Goal: Task Accomplishment & Management: Manage account settings

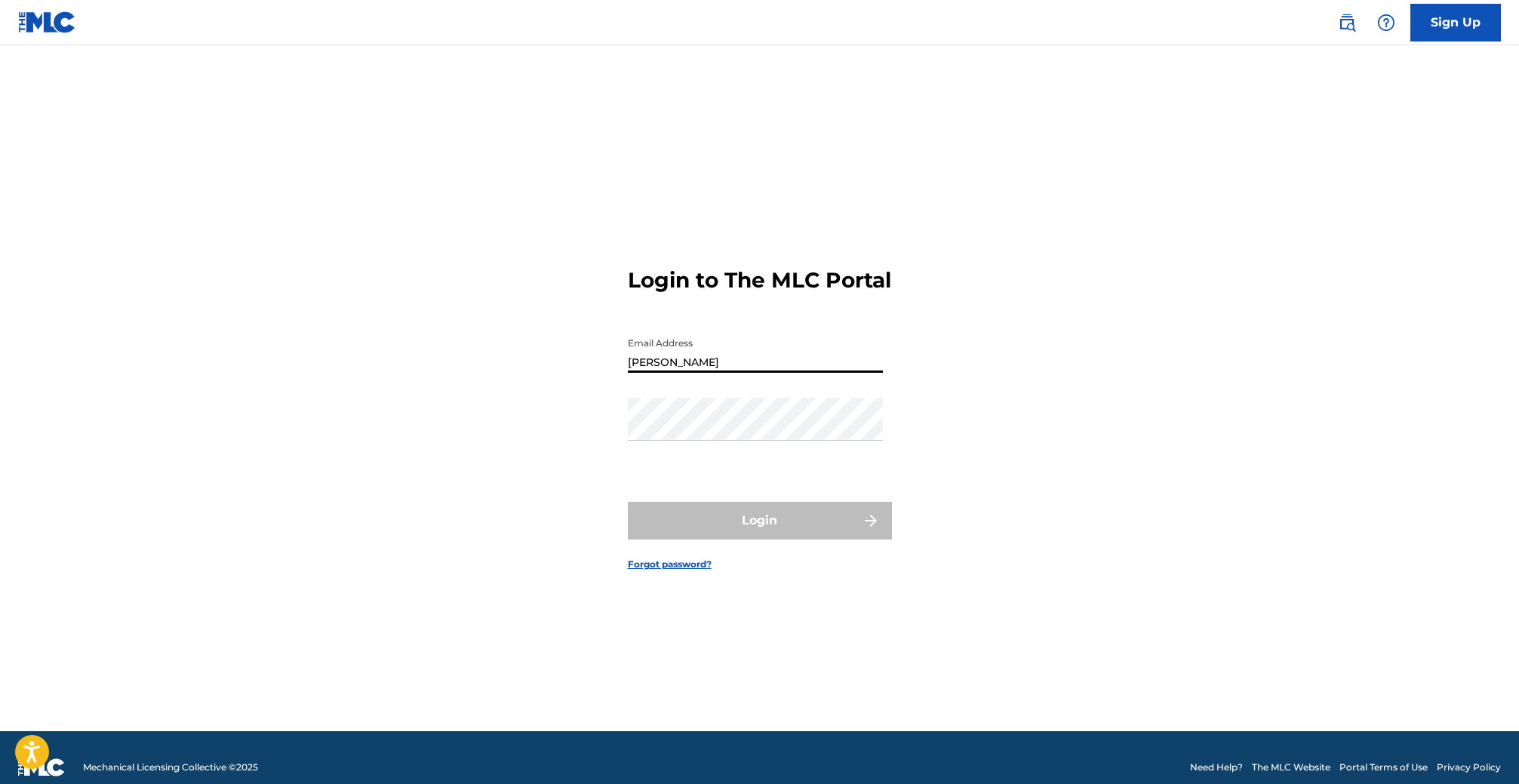
type input "[PERSON_NAME][EMAIL_ADDRESS][DOMAIN_NAME]"
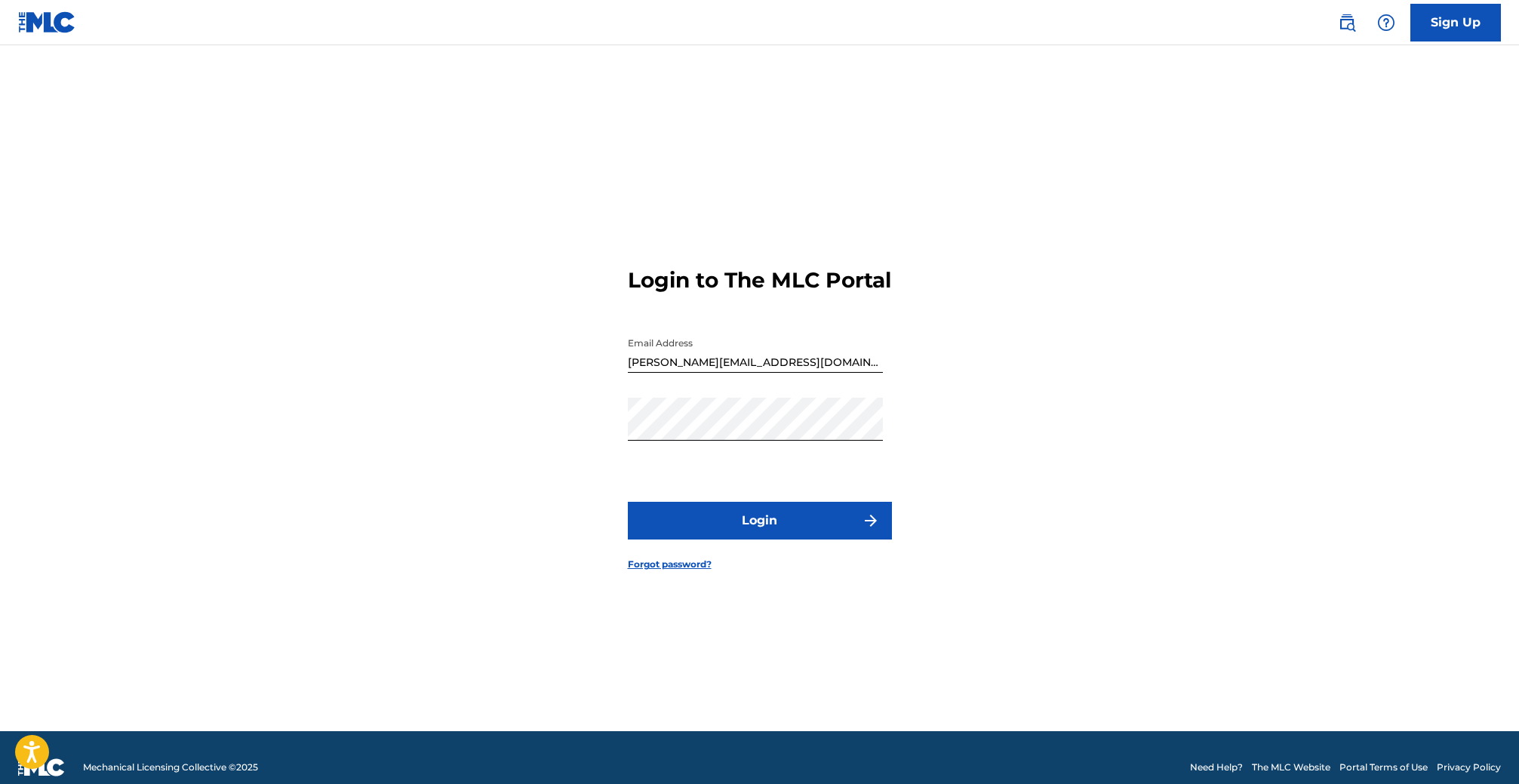
click at [739, 531] on button "Login" at bounding box center [760, 520] width 264 height 38
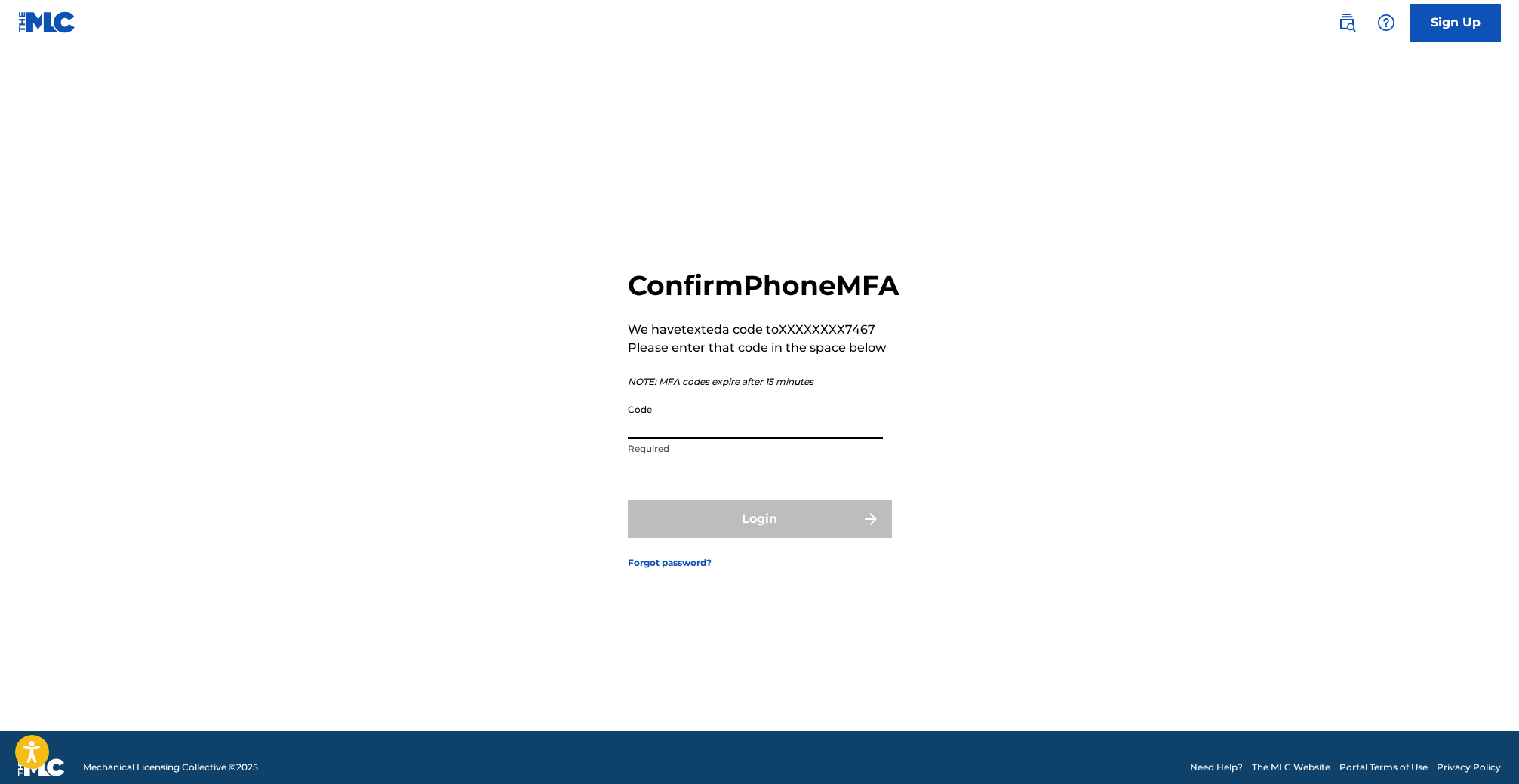
click at [710, 439] on input "Code" at bounding box center [755, 417] width 255 height 43
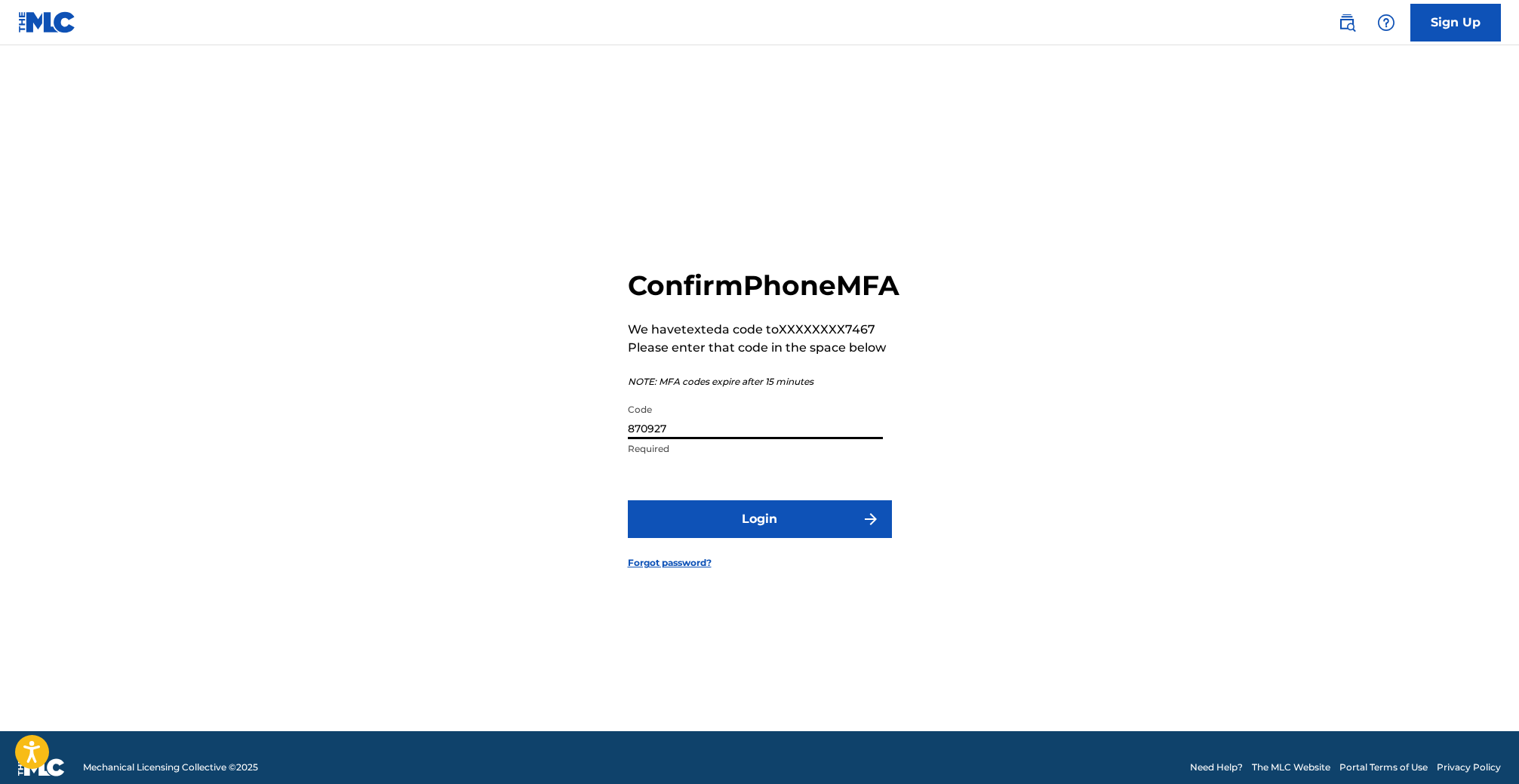
type input "870927"
click at [767, 521] on button "Login" at bounding box center [760, 518] width 264 height 38
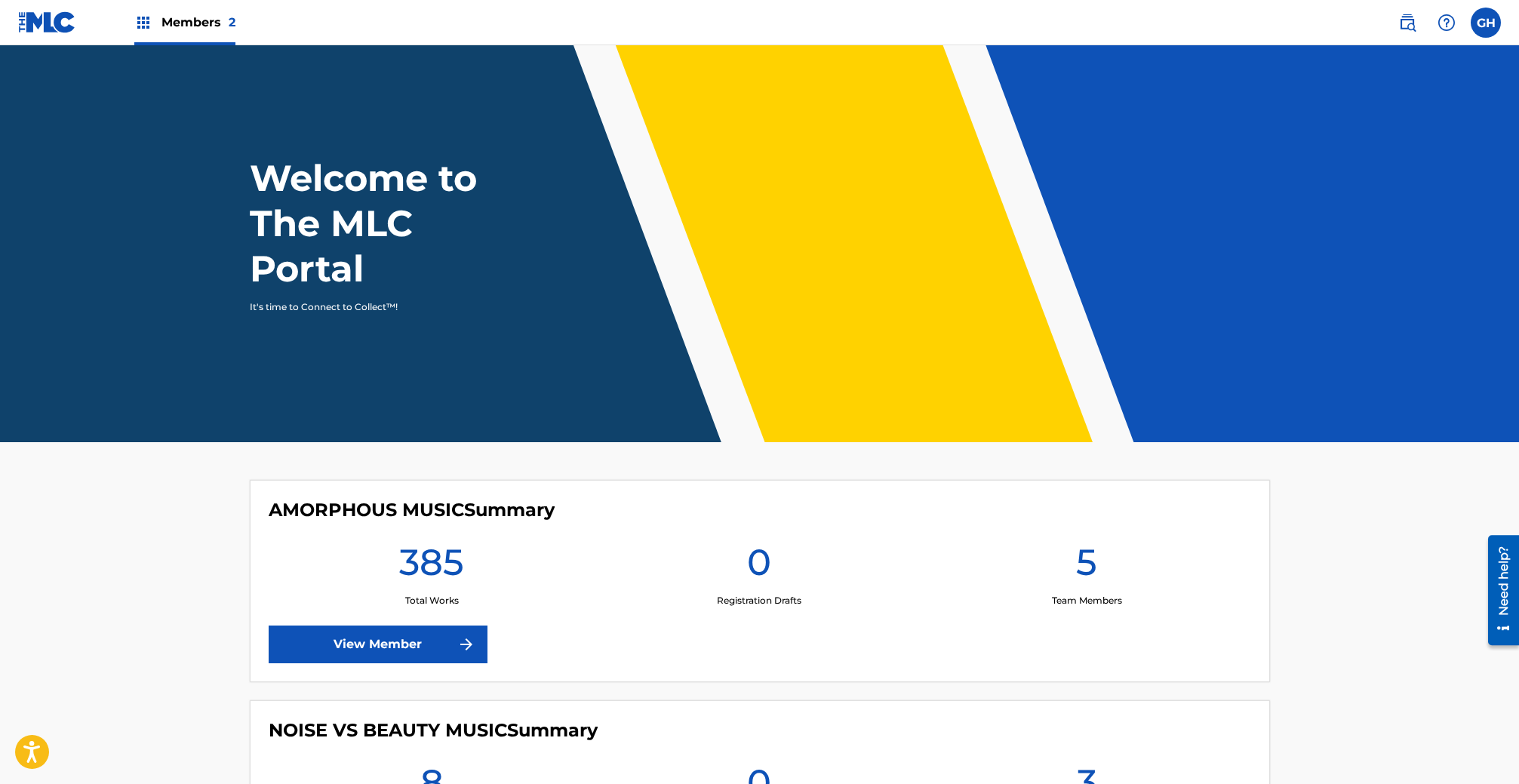
click at [207, 29] on span "Members 2" at bounding box center [198, 22] width 74 height 17
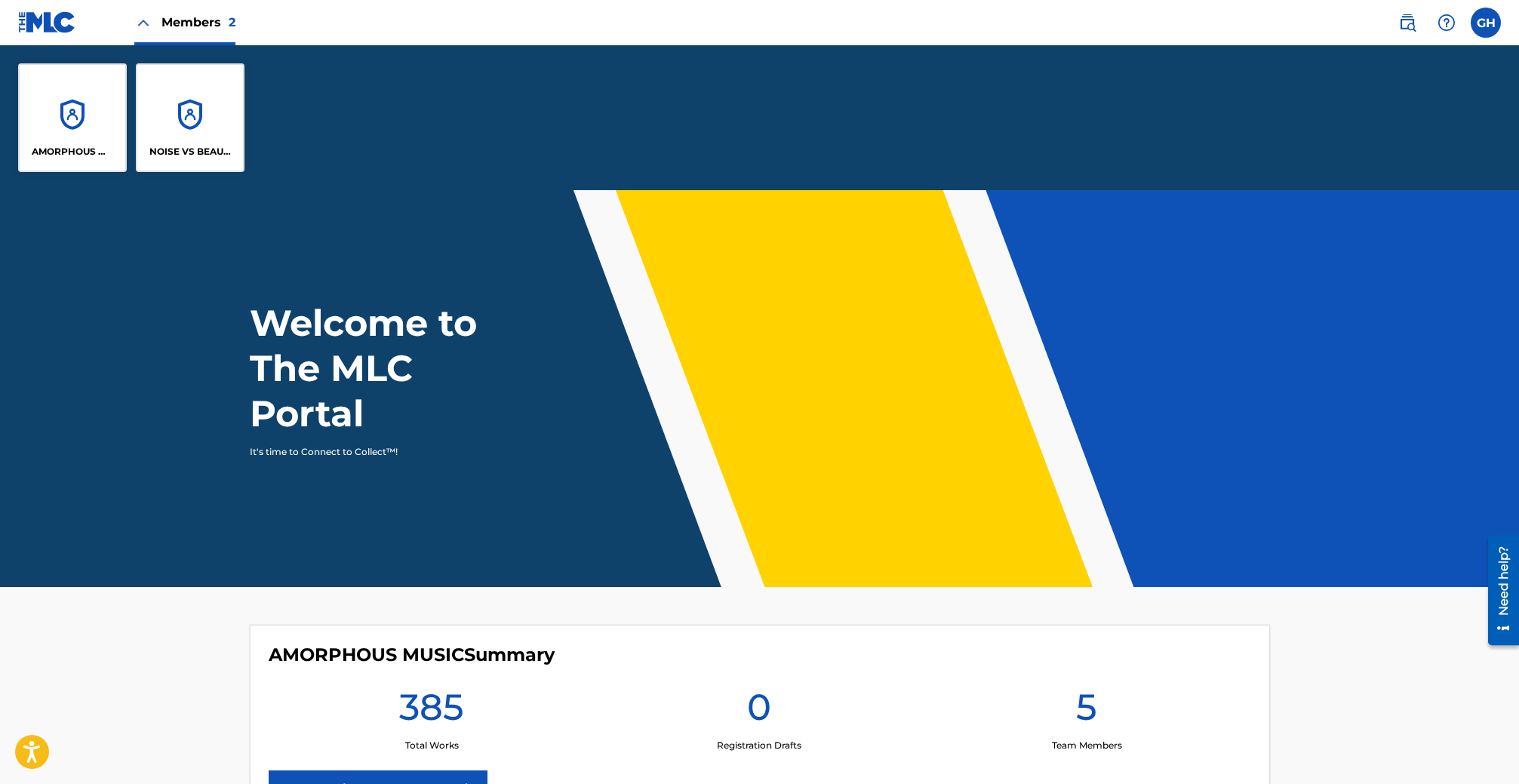
click at [517, 463] on header "Welcome to The MLC Portal It's time to Connect to Collect™!" at bounding box center [759, 388] width 1519 height 397
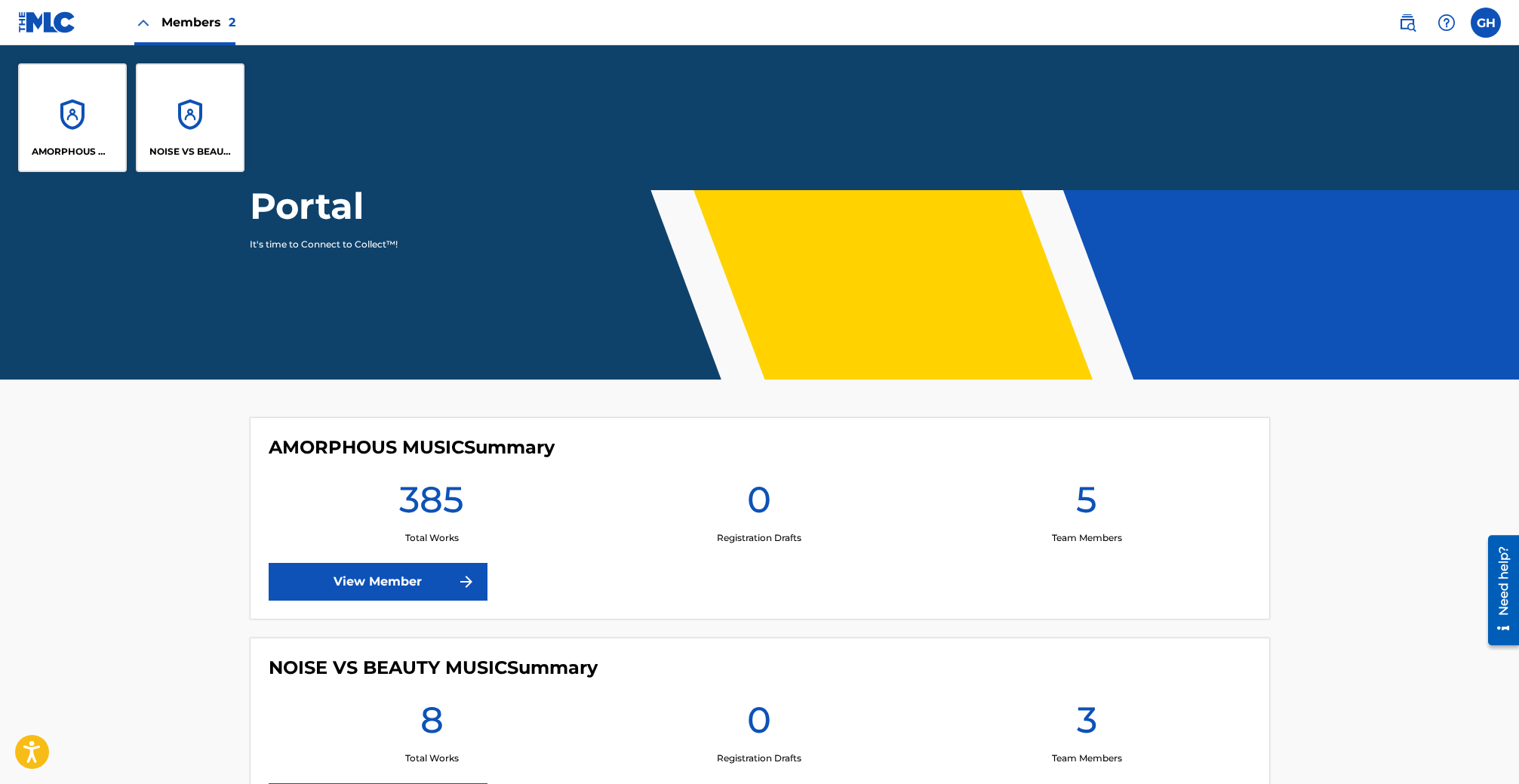
scroll to position [238, 0]
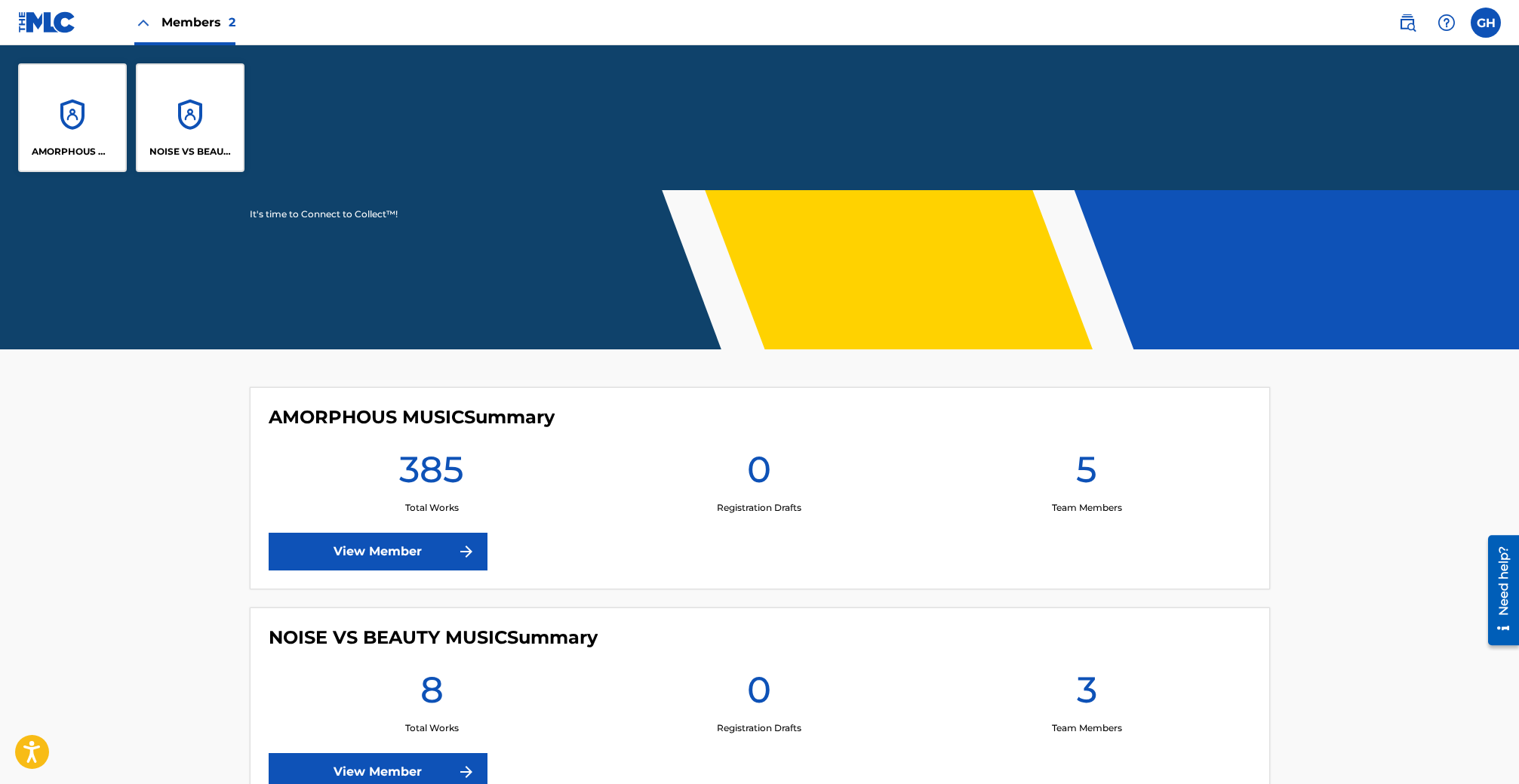
click at [427, 565] on link "View Member" at bounding box center [378, 551] width 218 height 38
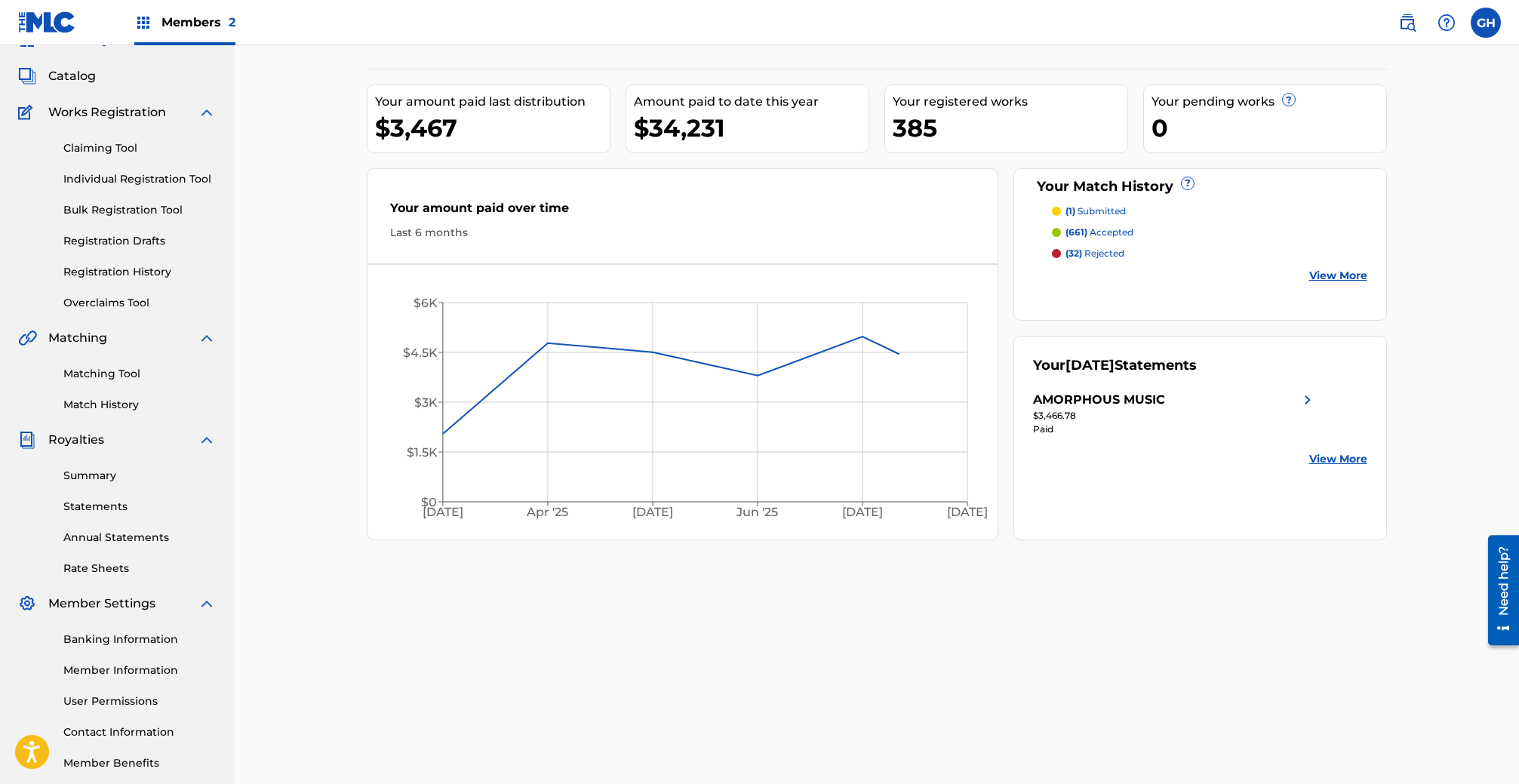
scroll to position [86, 0]
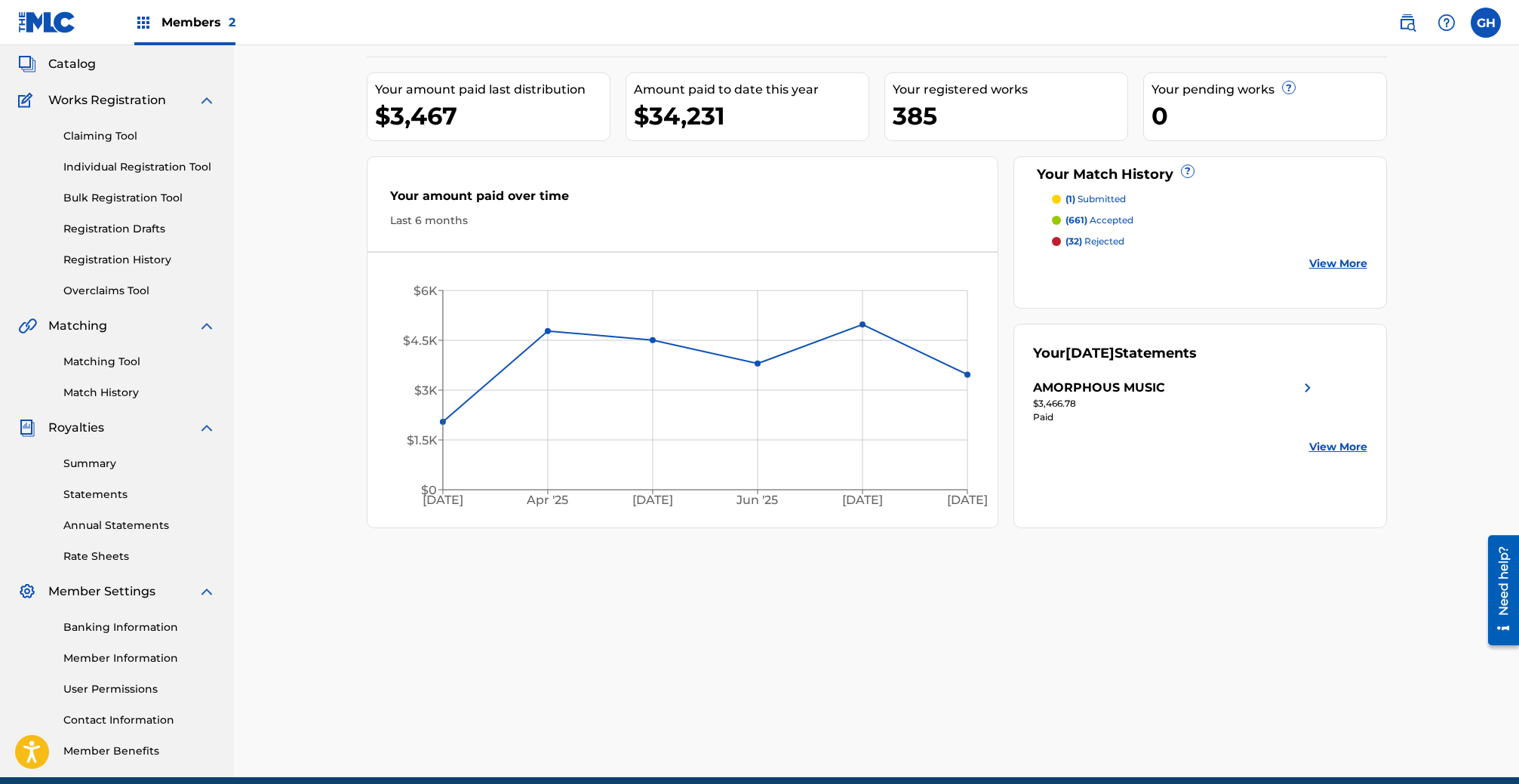
click at [146, 686] on link "User Permissions" at bounding box center [139, 689] width 152 height 16
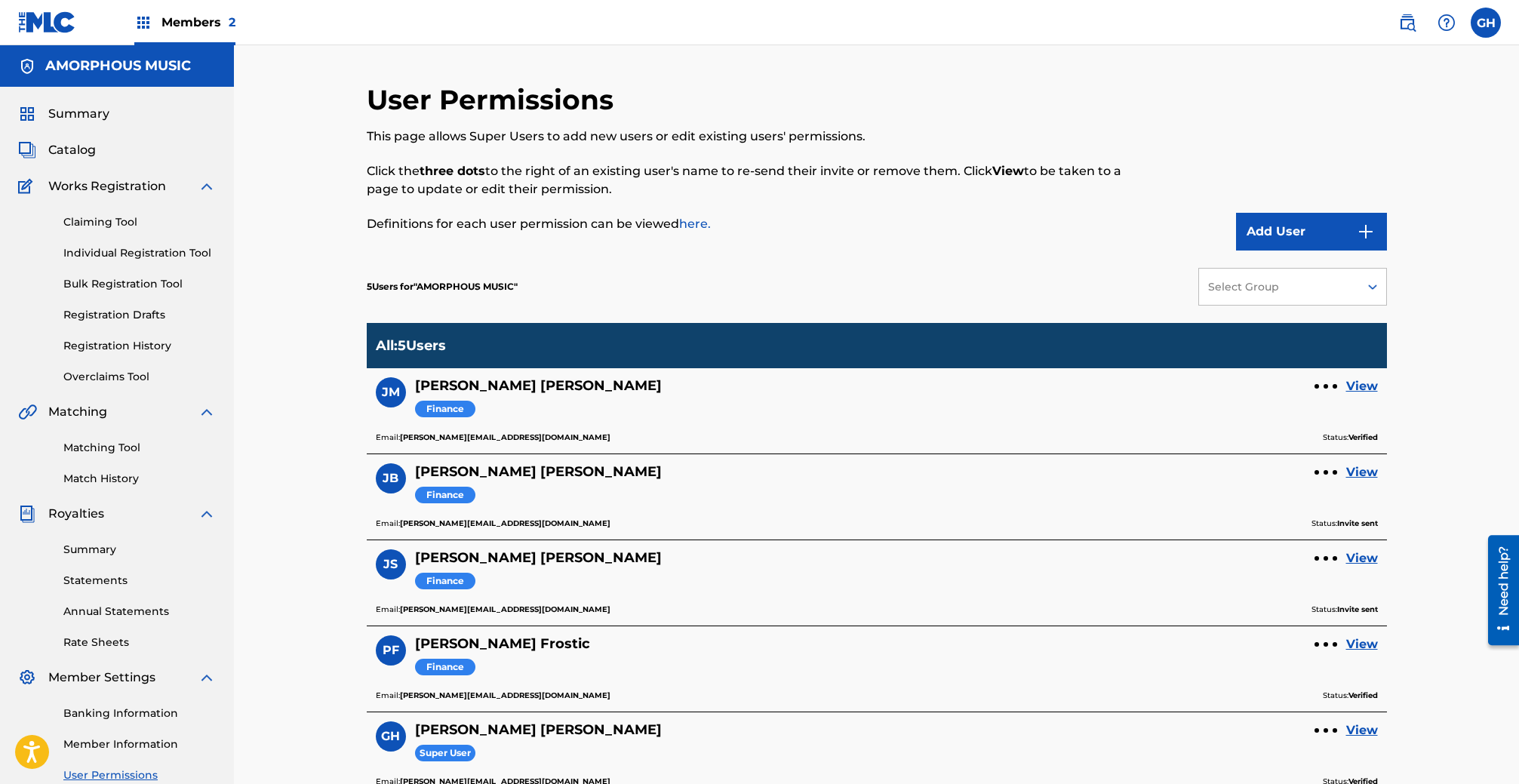
click at [229, 20] on span "2" at bounding box center [232, 22] width 7 height 15
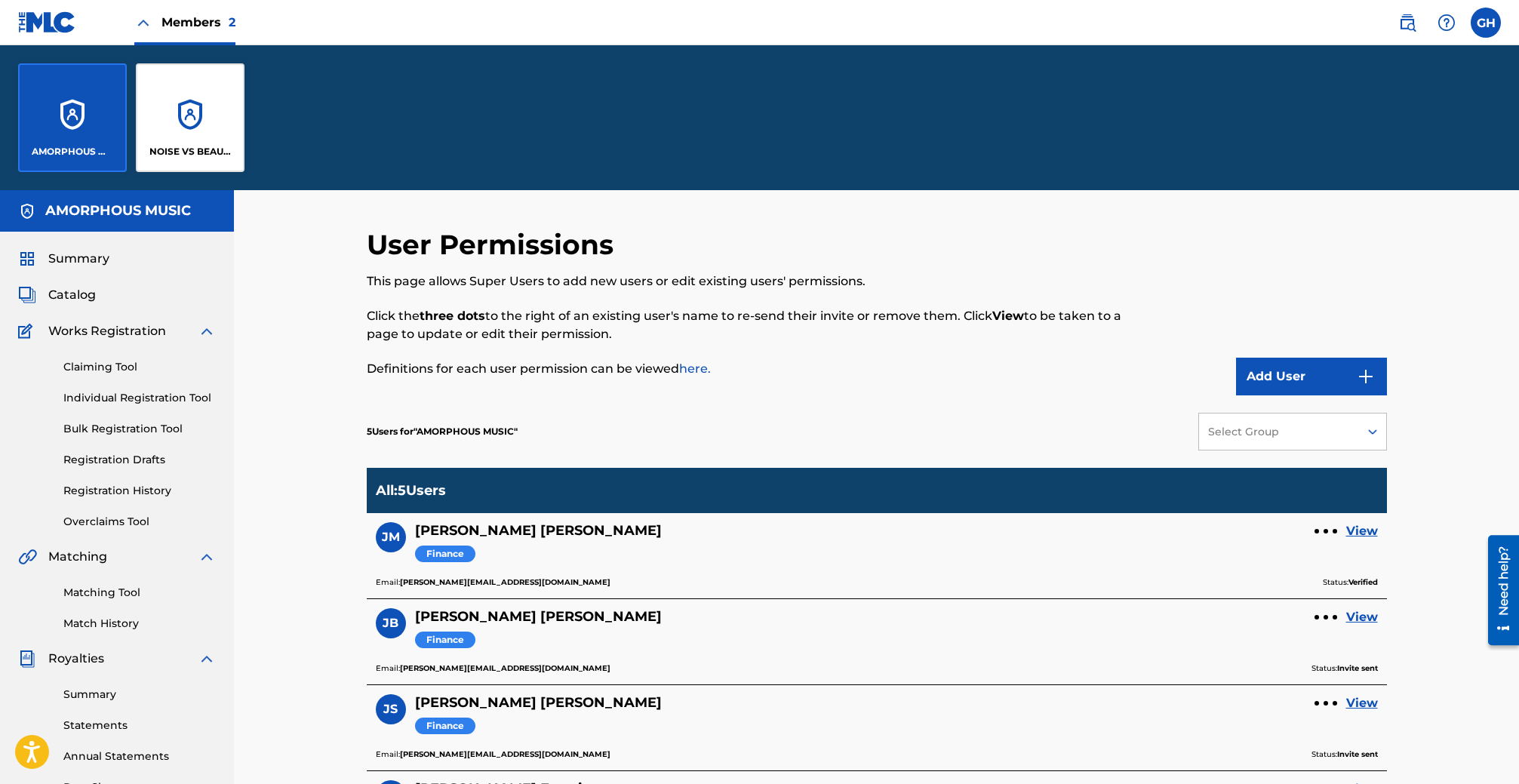
click at [196, 121] on div "NOISE VS BEAUTY MUSIC" at bounding box center [190, 117] width 109 height 109
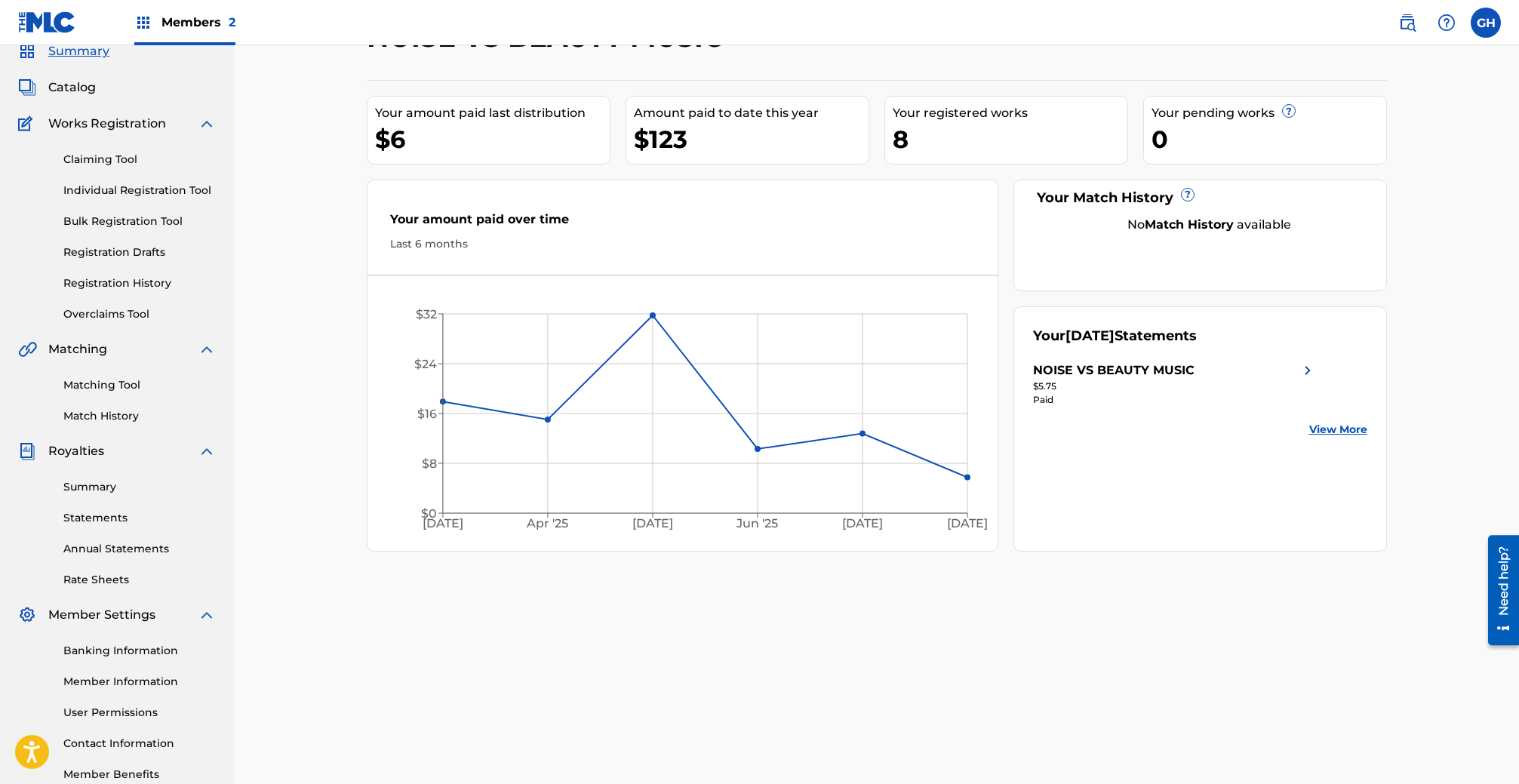
scroll to position [63, 0]
click at [135, 710] on link "User Permissions" at bounding box center [139, 712] width 152 height 16
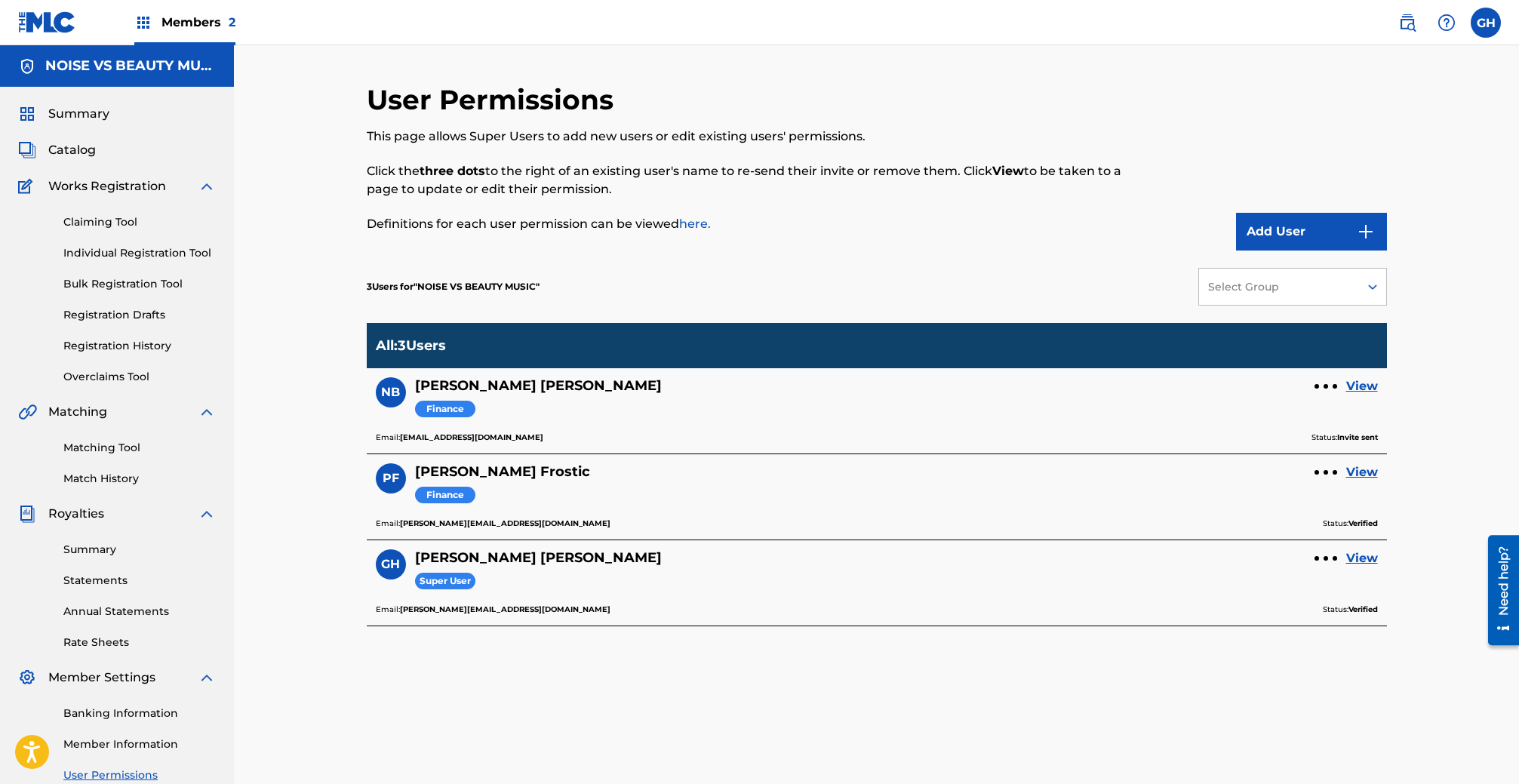
click at [1332, 230] on button "Add User" at bounding box center [1310, 231] width 150 height 38
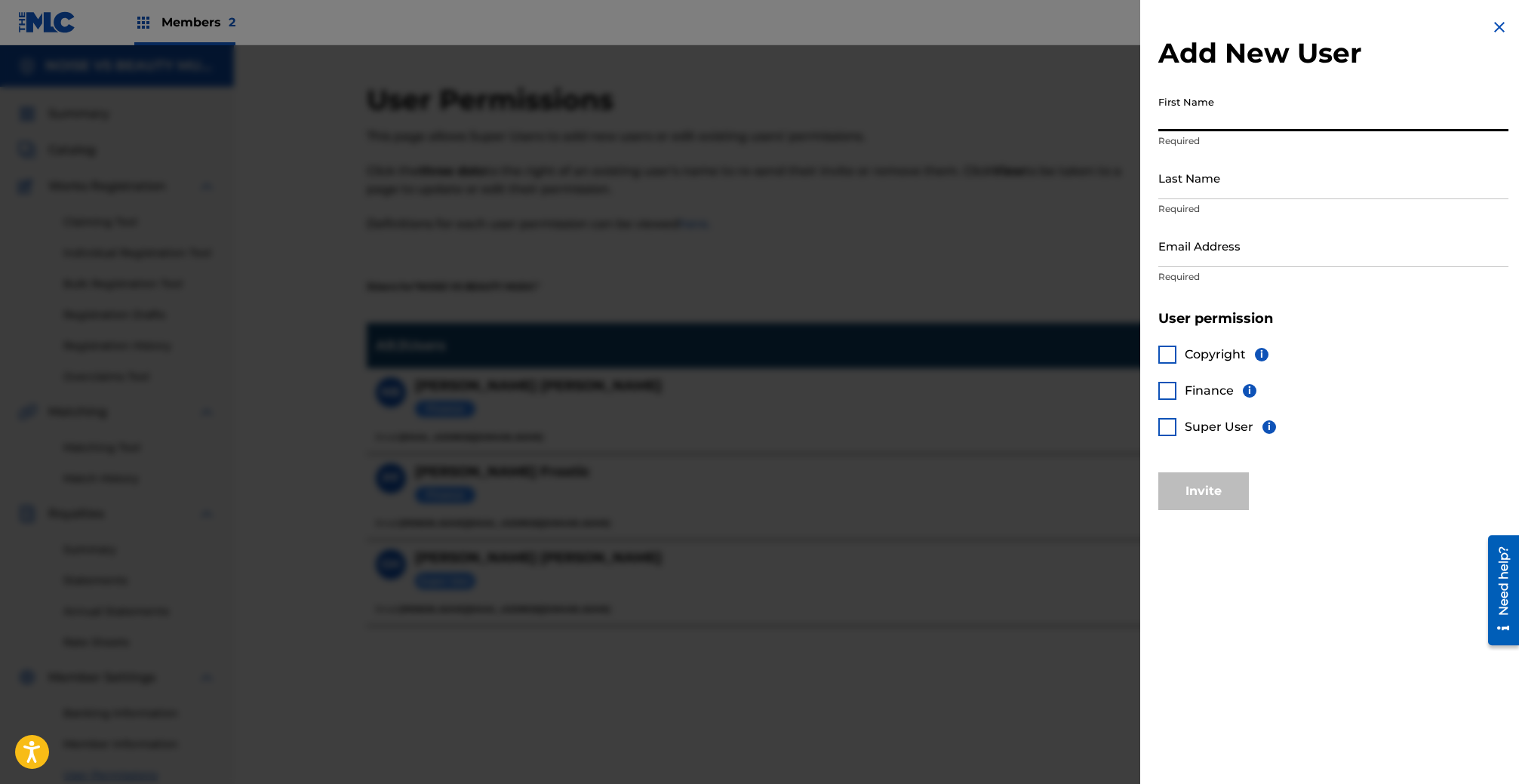
click at [1201, 114] on input "First Name" at bounding box center [1333, 110] width 350 height 43
type input "[PERSON_NAME]"
click at [1185, 173] on input "Last Name" at bounding box center [1333, 178] width 350 height 43
type input "[PERSON_NAME]"
click at [1244, 247] on input "Email Address" at bounding box center [1333, 245] width 350 height 43
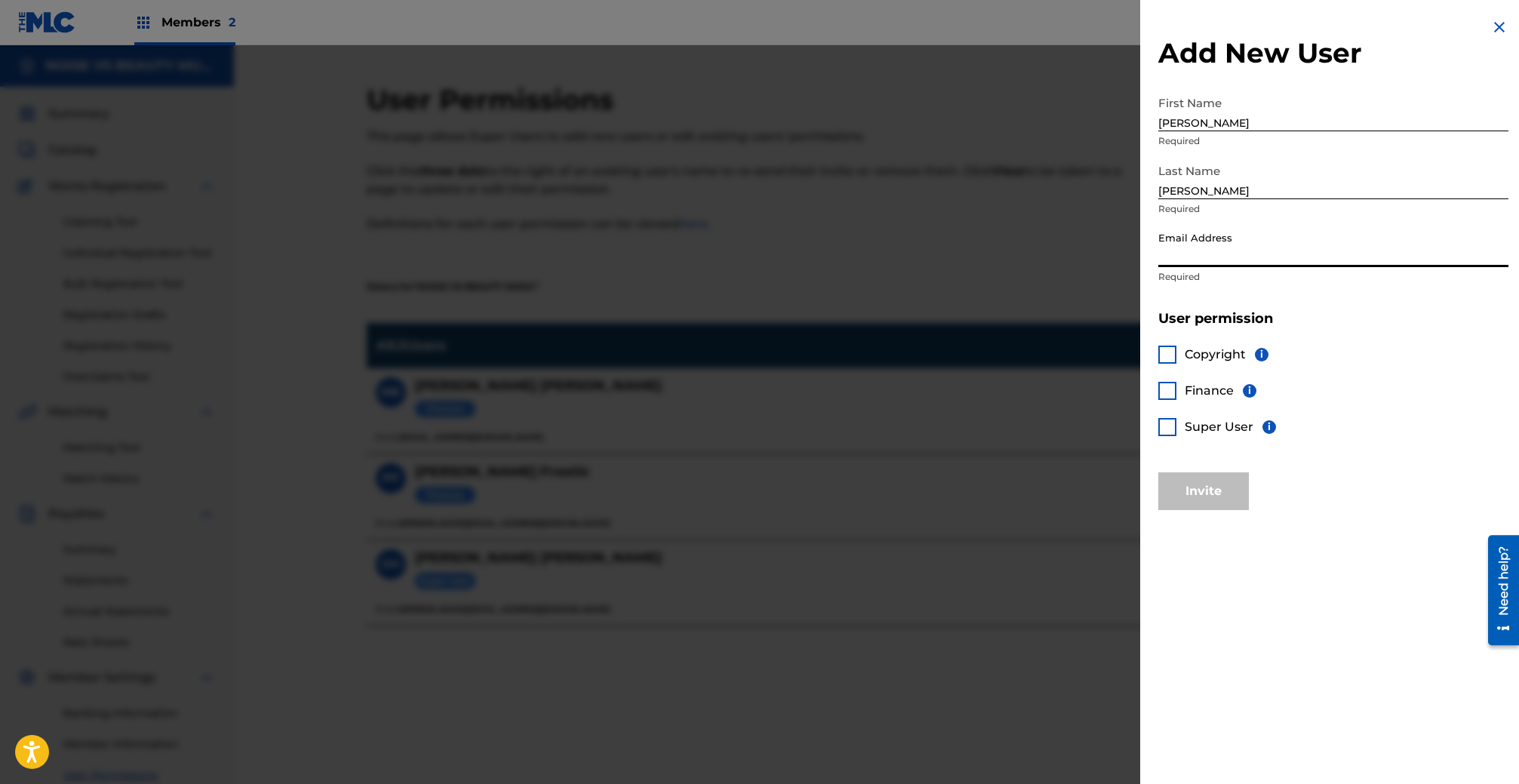
click at [1213, 249] on input "Email Address" at bounding box center [1333, 245] width 350 height 43
paste input "[PERSON_NAME][EMAIL_ADDRESS][DOMAIN_NAME]"
type input "[PERSON_NAME][EMAIL_ADDRESS][DOMAIN_NAME]"
click at [1165, 388] on div at bounding box center [1167, 390] width 18 height 18
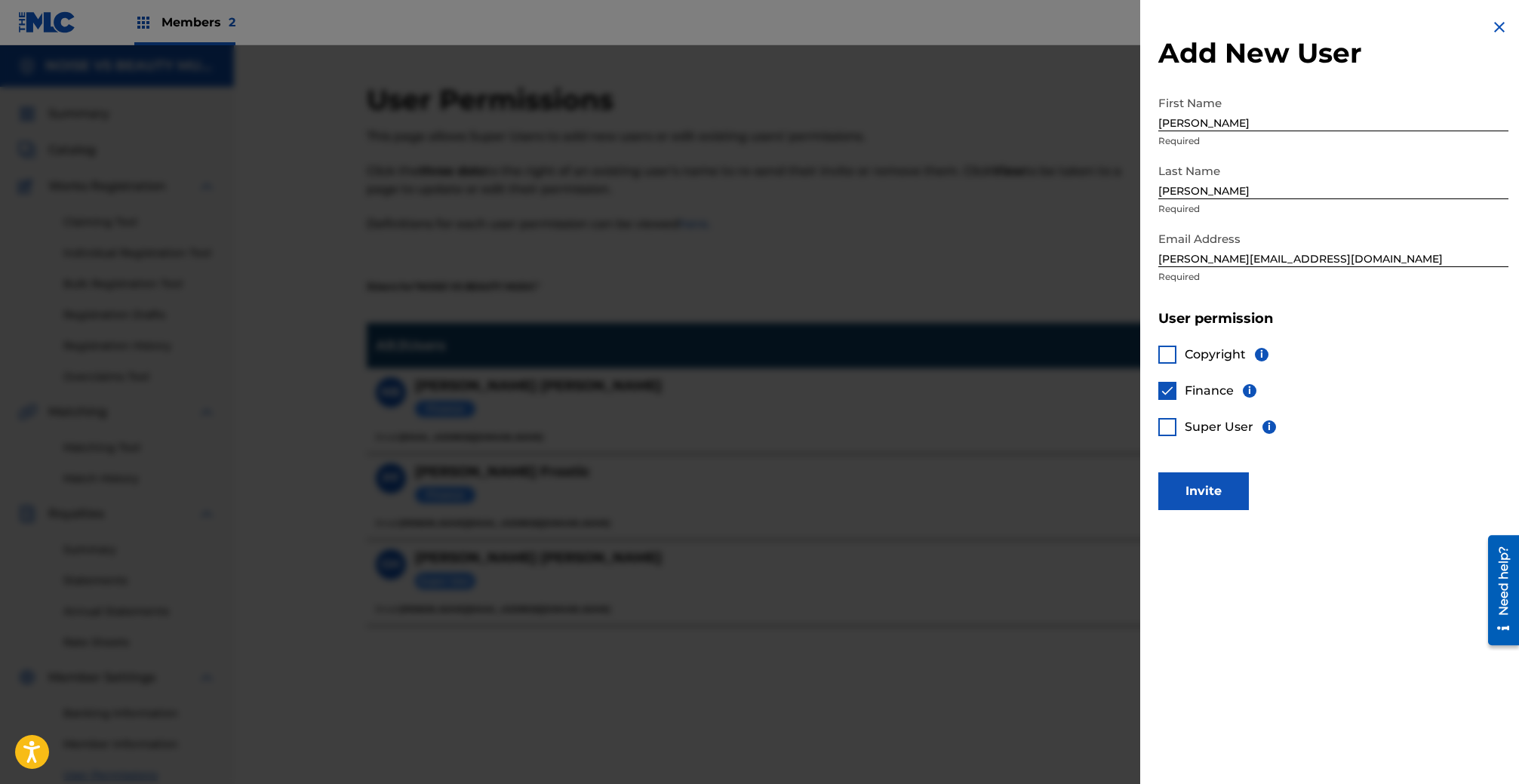
click at [1211, 486] on button "Invite" at bounding box center [1203, 491] width 90 height 38
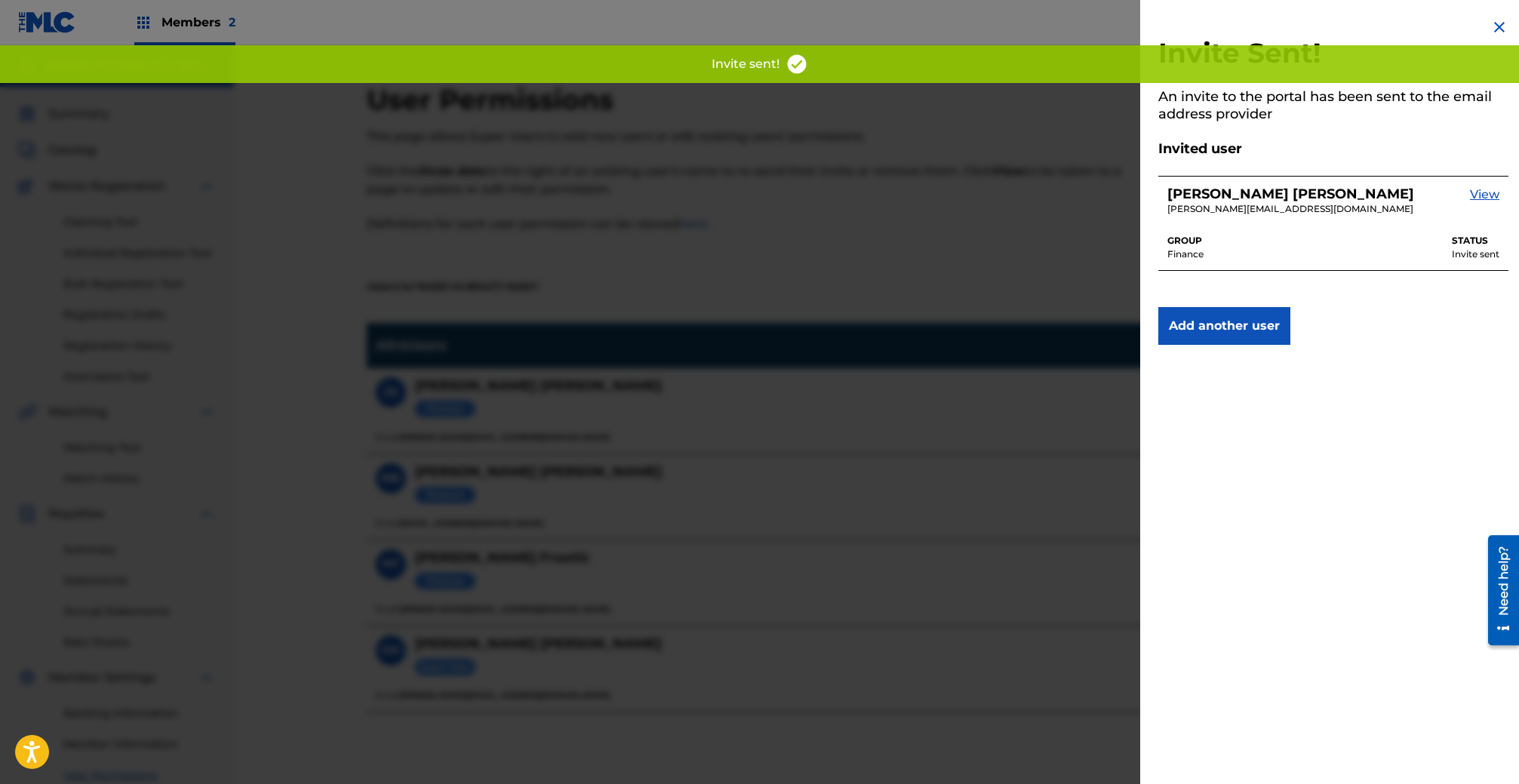
click at [1229, 319] on button "Add another user" at bounding box center [1224, 325] width 132 height 38
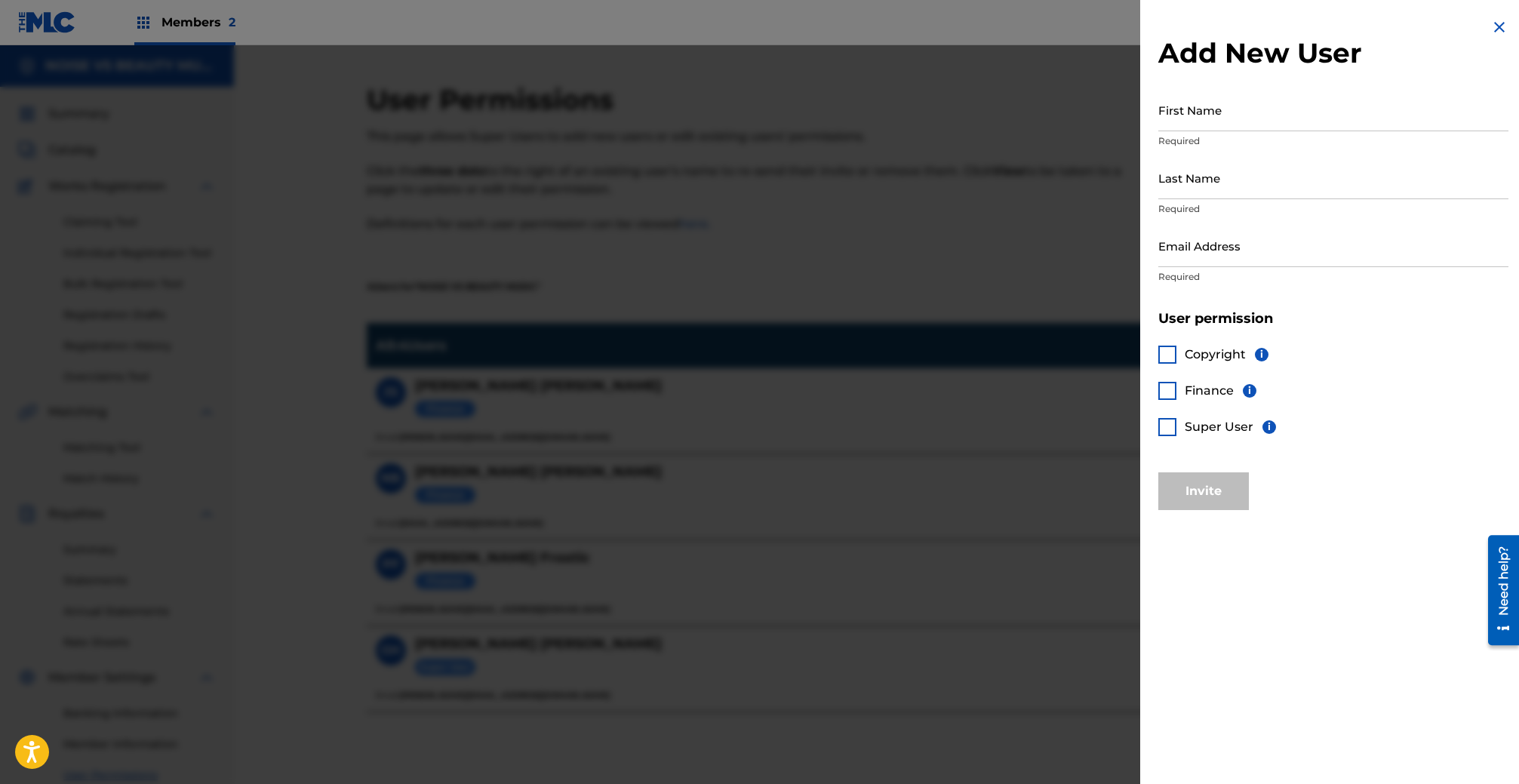
click at [1261, 243] on input "Email Address" at bounding box center [1333, 245] width 350 height 43
paste input "[PERSON_NAME][EMAIL_ADDRESS][DOMAIN_NAME]"
type input "[PERSON_NAME][EMAIL_ADDRESS][DOMAIN_NAME]"
click at [1206, 108] on input "First Name" at bounding box center [1333, 110] width 350 height 43
type input "[PERSON_NAME]"
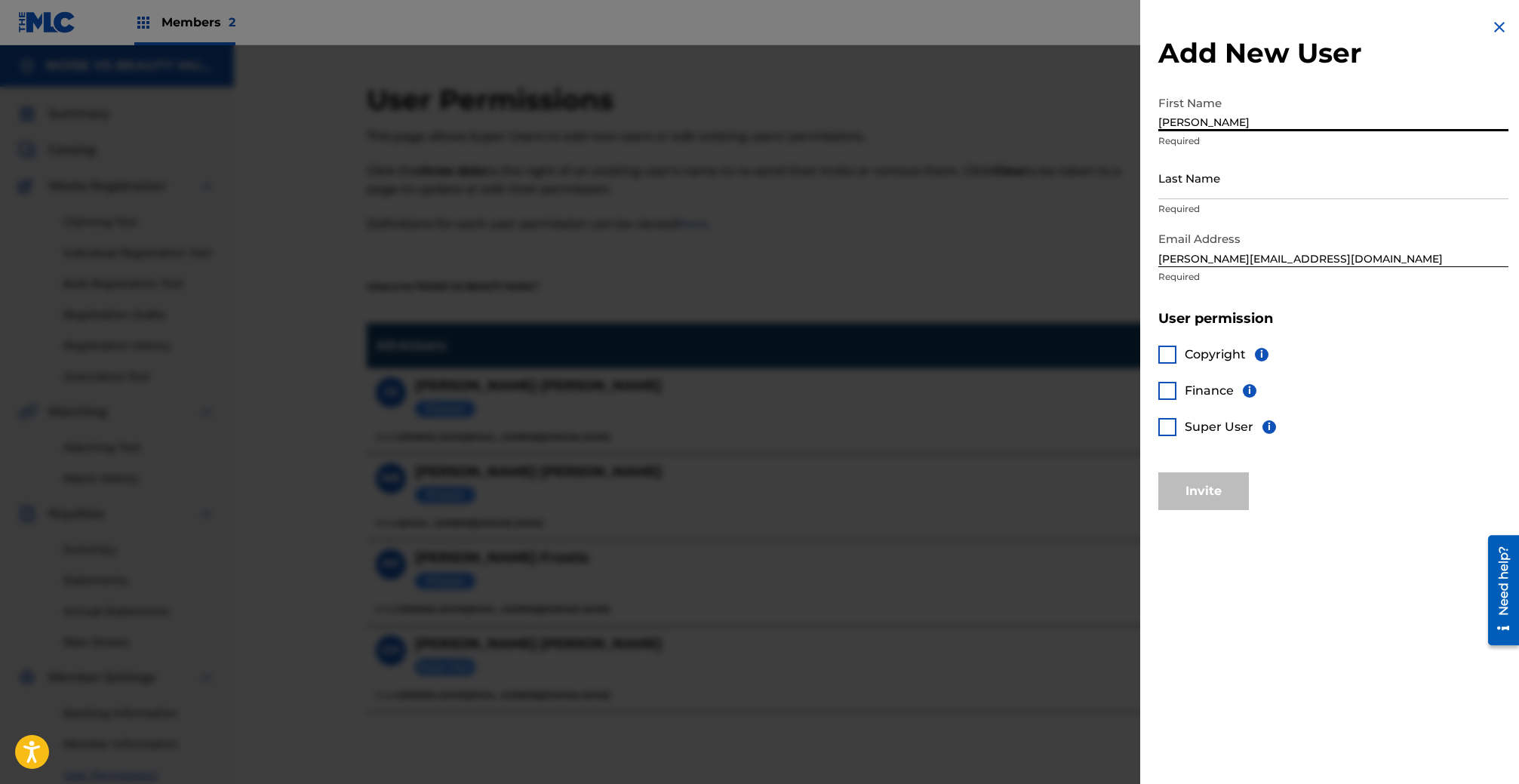
click at [1203, 180] on input "Last Name" at bounding box center [1333, 178] width 350 height 43
type input "[PERSON_NAME]"
click at [1177, 395] on div "Finance i" at bounding box center [1206, 390] width 98 height 18
click at [1174, 391] on div at bounding box center [1167, 390] width 18 height 18
click at [1205, 483] on button "Invite" at bounding box center [1203, 491] width 90 height 38
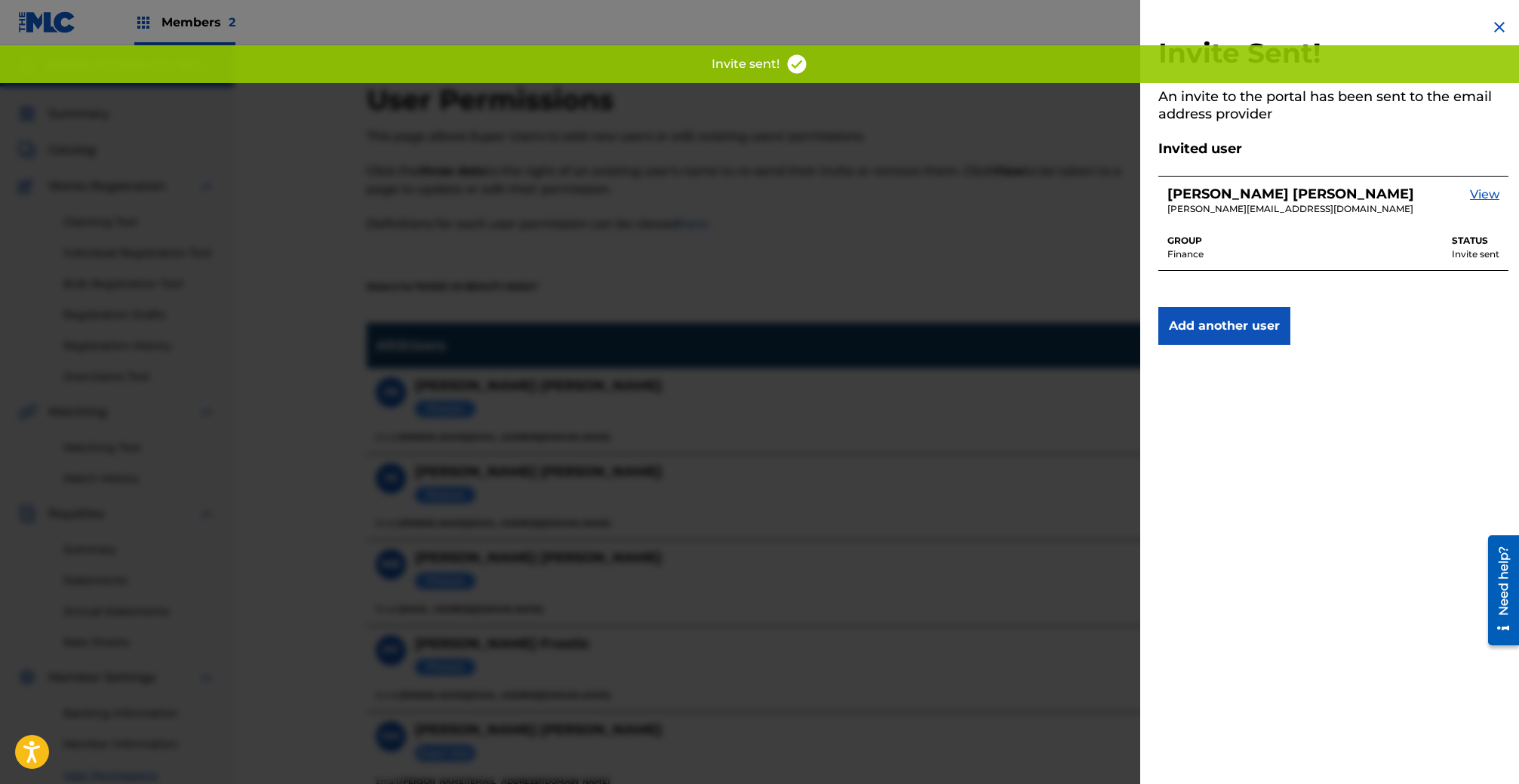
click at [1254, 324] on button "Add another user" at bounding box center [1224, 325] width 132 height 38
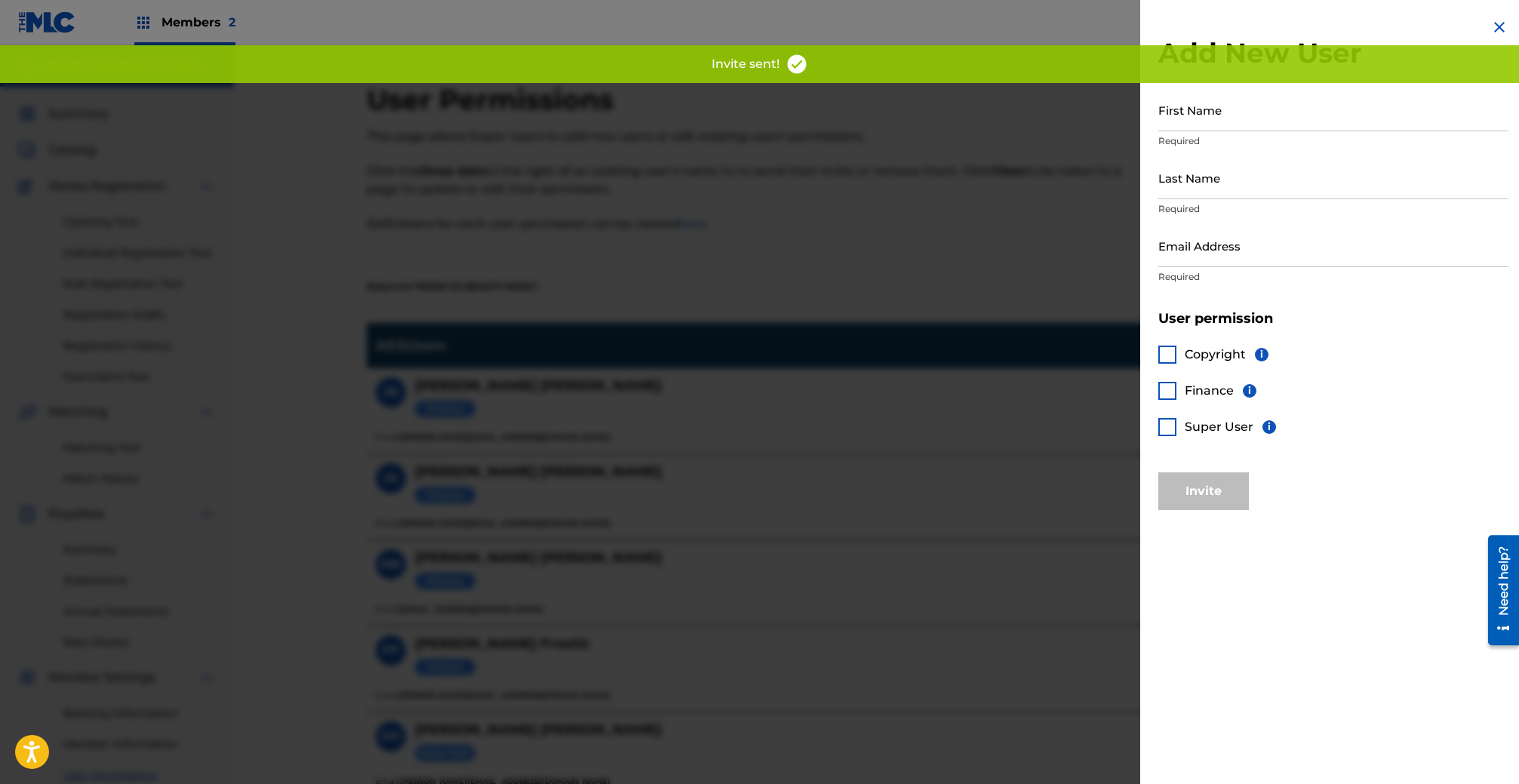
click at [1217, 123] on input "First Name" at bounding box center [1333, 110] width 350 height 43
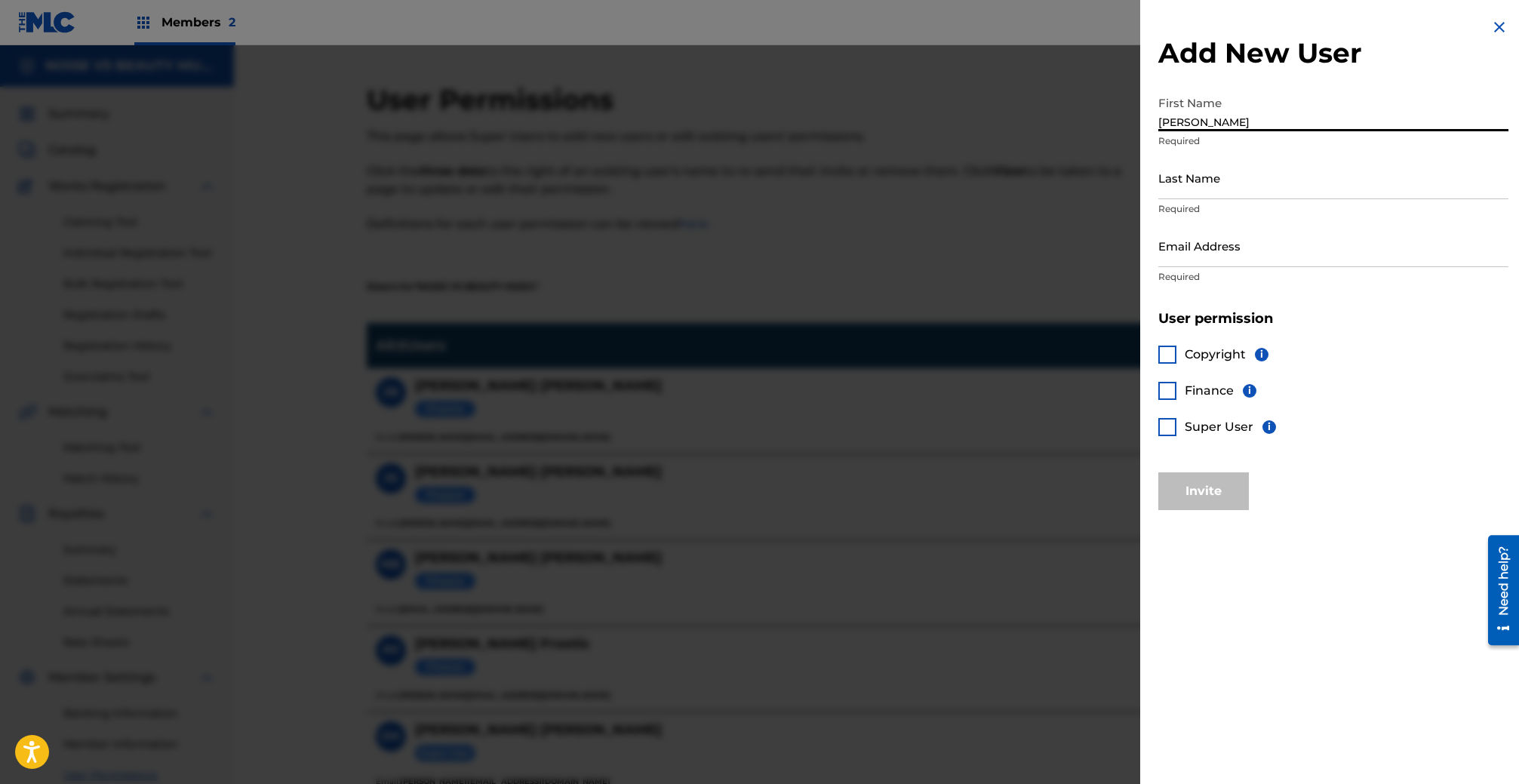
type input "[PERSON_NAME]"
click at [1220, 191] on input "Last Name" at bounding box center [1333, 178] width 350 height 43
type input "[PERSON_NAME]"
click at [1263, 273] on p "Required" at bounding box center [1333, 277] width 350 height 14
click at [1265, 259] on input "Email Address" at bounding box center [1333, 245] width 350 height 43
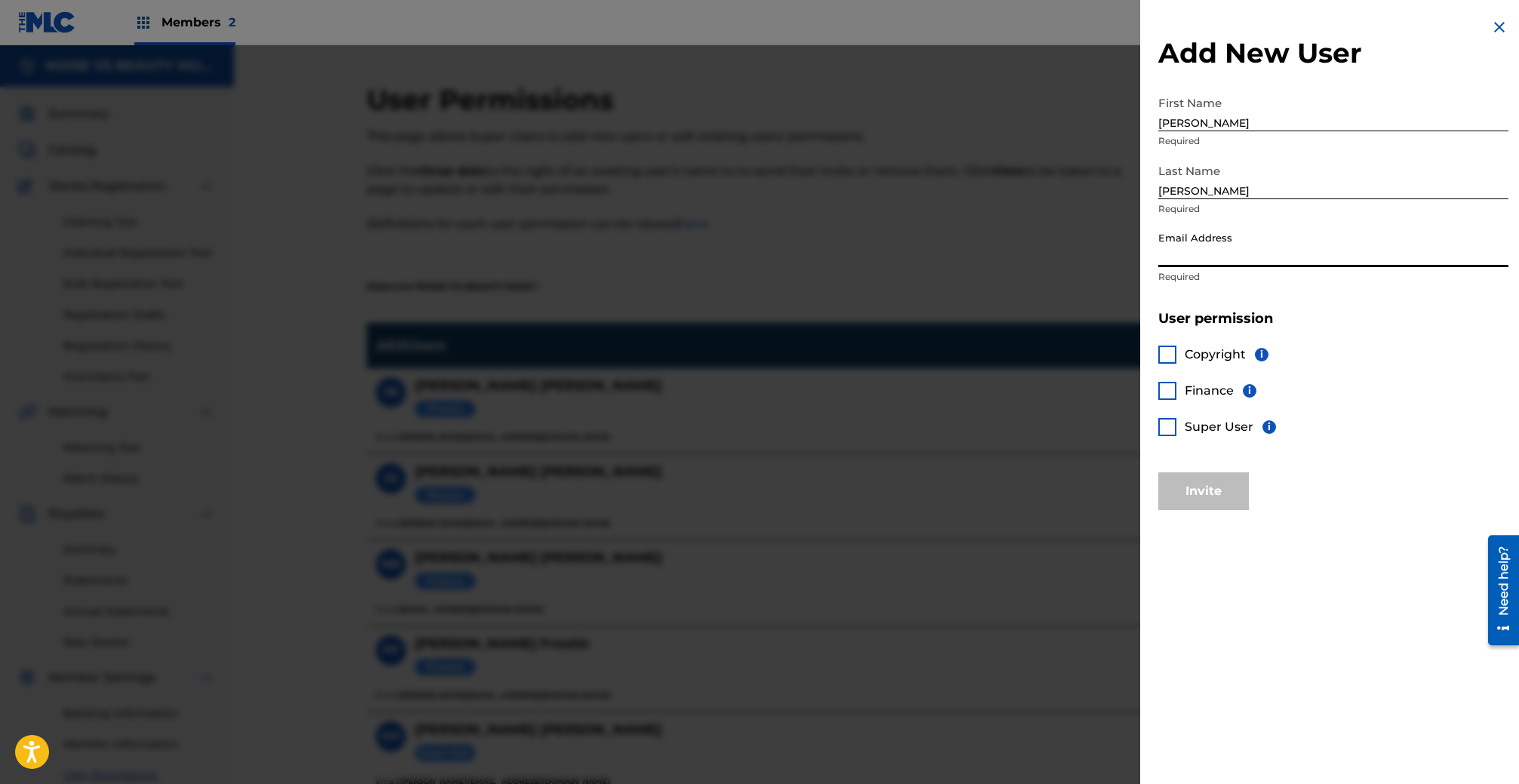
paste input "[PERSON_NAME][EMAIL_ADDRESS][DOMAIN_NAME]"
type input "[PERSON_NAME][EMAIL_ADDRESS][DOMAIN_NAME]"
click at [1161, 391] on div at bounding box center [1167, 390] width 18 height 18
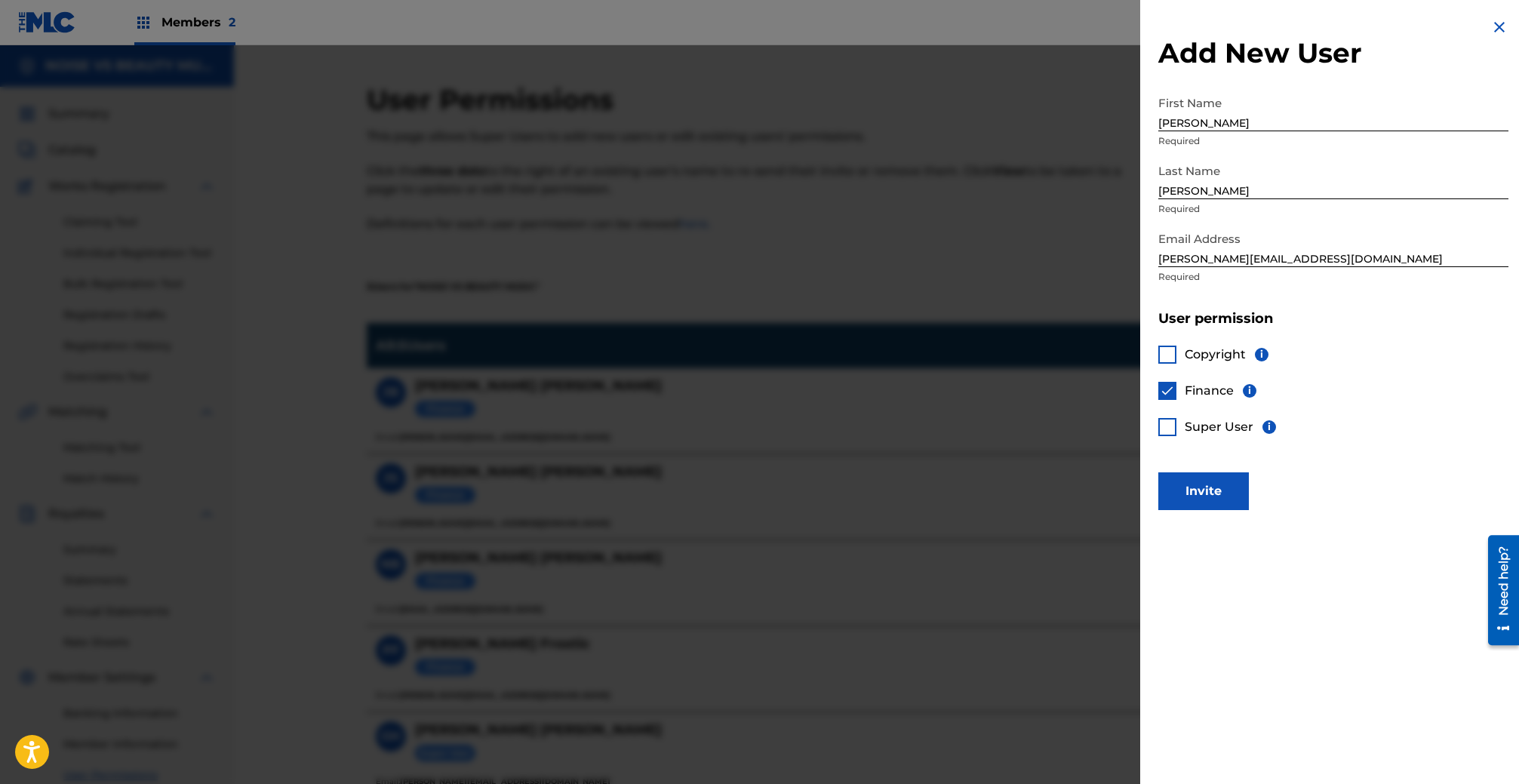
click at [1186, 490] on button "Invite" at bounding box center [1203, 491] width 90 height 38
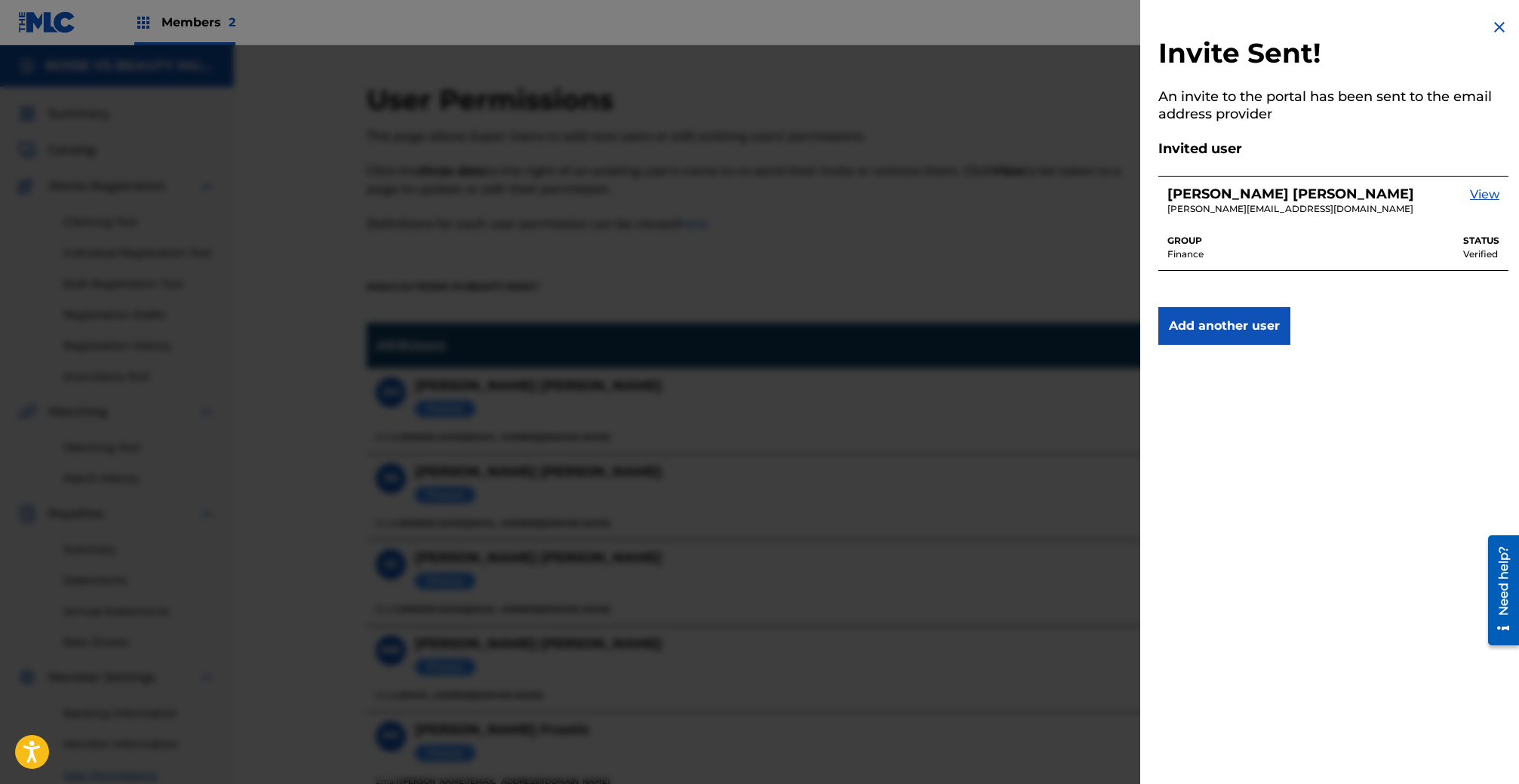
click at [1499, 25] on img at bounding box center [1499, 27] width 18 height 18
